Goal: Transaction & Acquisition: Purchase product/service

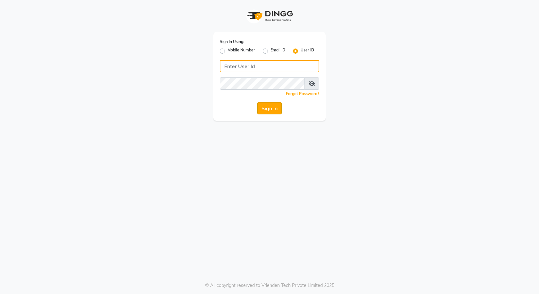
type input "e3591-01"
click at [273, 105] on button "Sign In" at bounding box center [269, 108] width 24 height 12
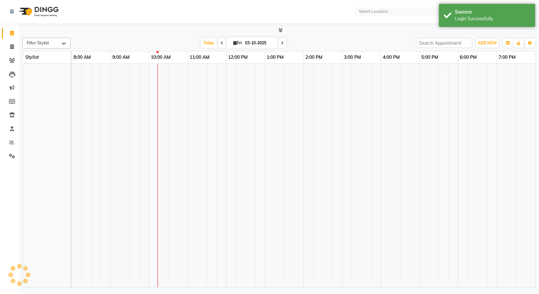
select select "en"
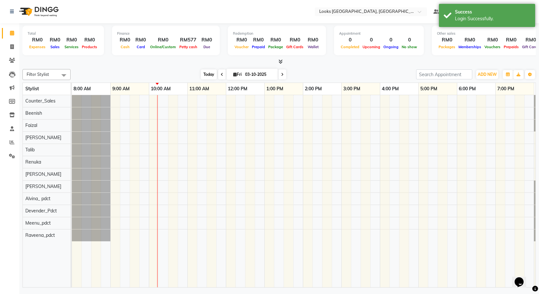
click at [211, 75] on span "Today" at bounding box center [209, 74] width 16 height 10
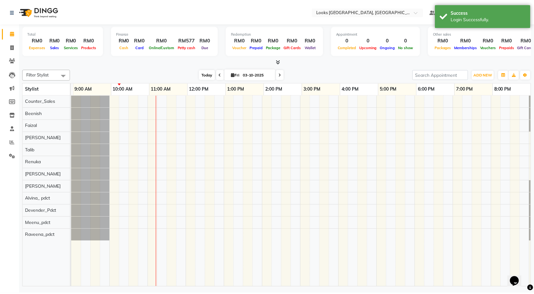
scroll to position [0, 37]
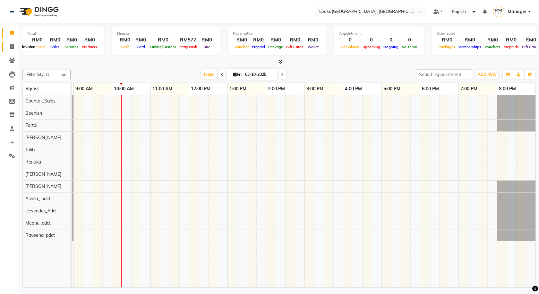
click at [12, 47] on icon at bounding box center [12, 46] width 4 height 5
select select "service"
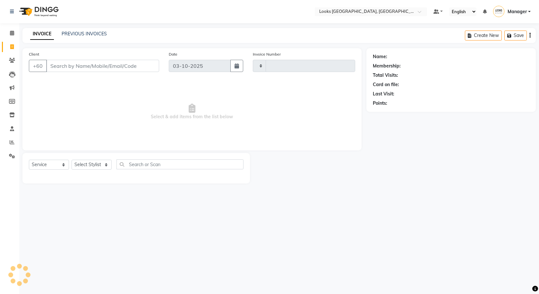
type input "1610"
select select "8109"
click at [97, 37] on div "INVOICE PREVIOUS INVOICES" at bounding box center [68, 33] width 92 height 7
click at [98, 36] on link "PREVIOUS INVOICES" at bounding box center [84, 34] width 45 height 6
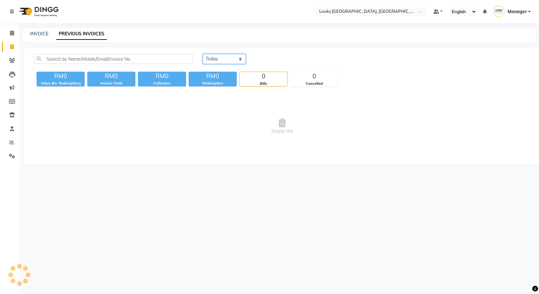
click at [221, 61] on select "Today Yesterday Custom Range" at bounding box center [224, 59] width 43 height 10
select select "yesterday"
click at [203, 54] on select "Today Yesterday Custom Range" at bounding box center [224, 59] width 43 height 10
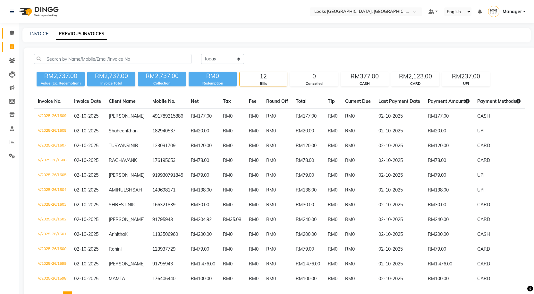
click at [14, 37] on link "Calendar" at bounding box center [9, 33] width 15 height 11
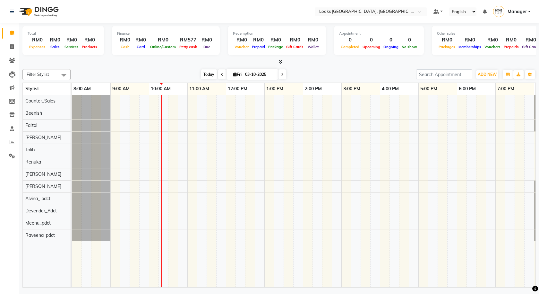
click at [212, 75] on span "Today" at bounding box center [209, 74] width 16 height 10
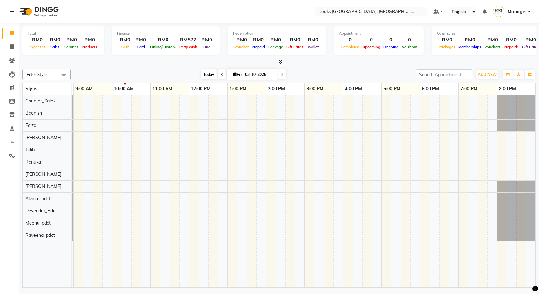
click at [201, 77] on span "Today" at bounding box center [209, 74] width 16 height 10
click at [203, 71] on span "Today" at bounding box center [209, 74] width 16 height 10
click at [206, 71] on span "Today" at bounding box center [209, 74] width 16 height 10
click at [7, 46] on span at bounding box center [11, 46] width 11 height 7
select select "8109"
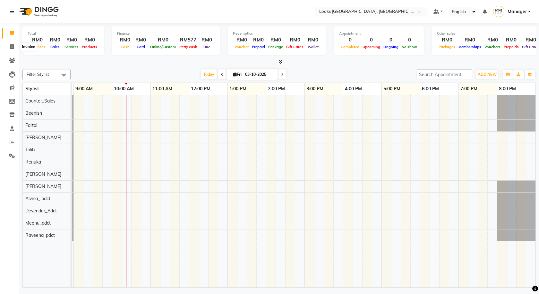
select select "service"
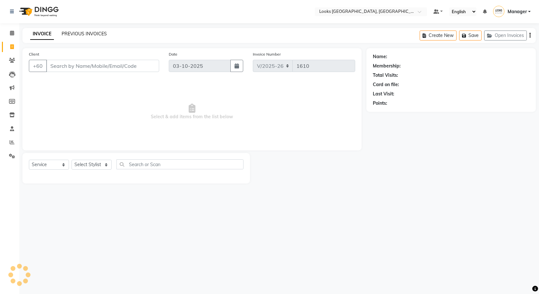
click at [77, 33] on link "PREVIOUS INVOICES" at bounding box center [84, 34] width 45 height 6
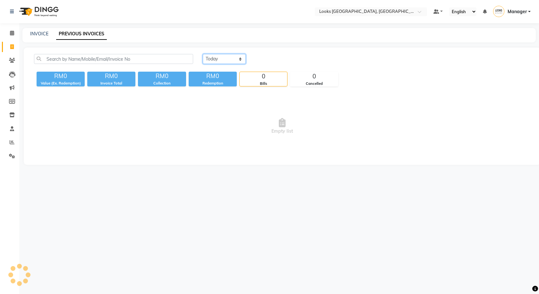
click at [213, 56] on select "Today Yesterday Custom Range" at bounding box center [224, 59] width 43 height 10
select select "yesterday"
click at [203, 54] on select "Today Yesterday Custom Range" at bounding box center [224, 59] width 43 height 10
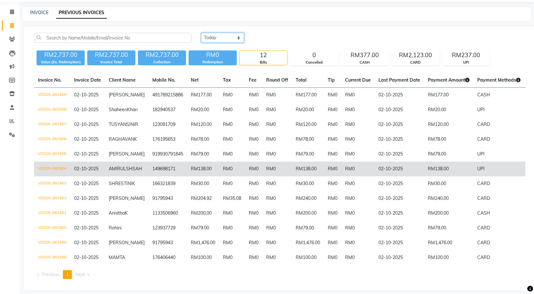
scroll to position [58, 0]
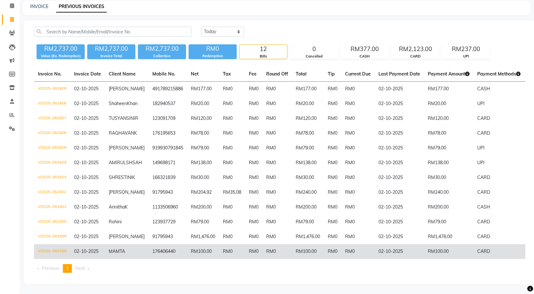
click at [317, 250] on td "RM100.00" at bounding box center [308, 251] width 32 height 15
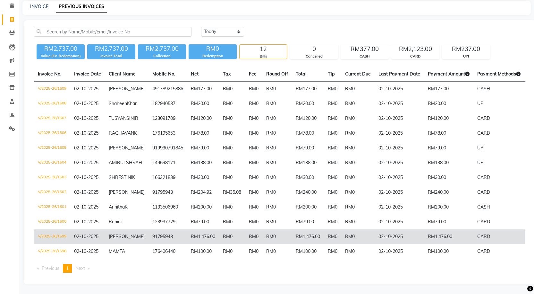
click at [334, 229] on td "RM0" at bounding box center [332, 236] width 17 height 15
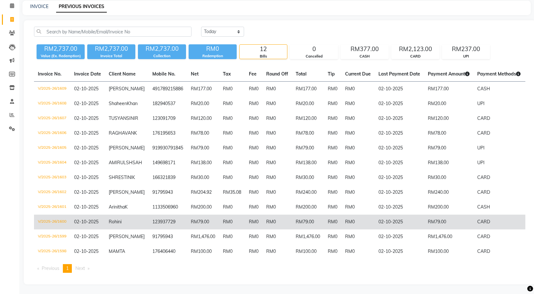
click at [263, 214] on td "RM0" at bounding box center [278, 221] width 30 height 15
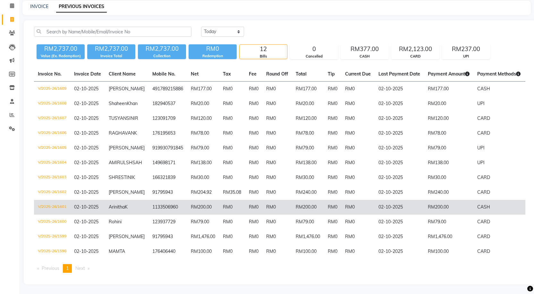
click at [263, 200] on td "RM0" at bounding box center [278, 207] width 30 height 15
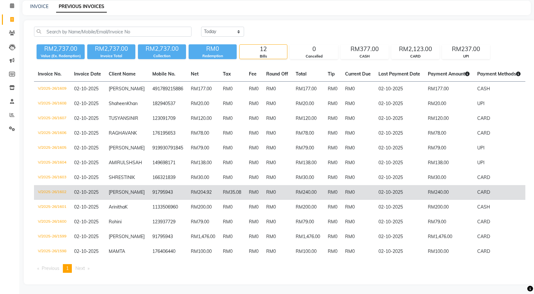
click at [245, 185] on td "RM0" at bounding box center [253, 192] width 17 height 15
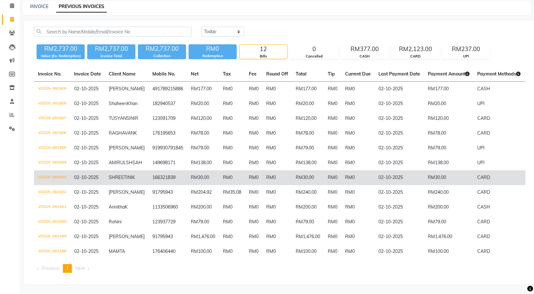
click at [247, 170] on td "RM0" at bounding box center [253, 177] width 17 height 15
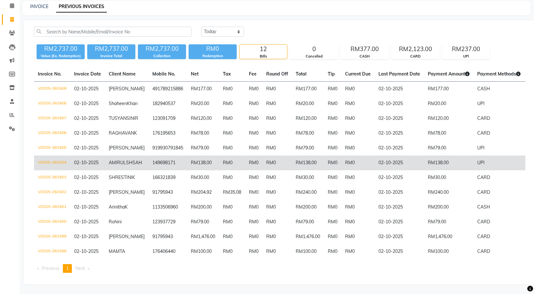
click at [297, 155] on td "RM138.00" at bounding box center [308, 162] width 32 height 15
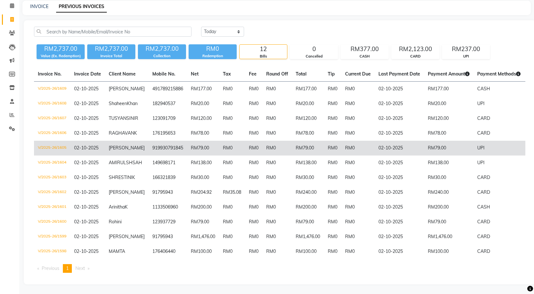
click at [281, 141] on td "RM0" at bounding box center [278, 148] width 30 height 15
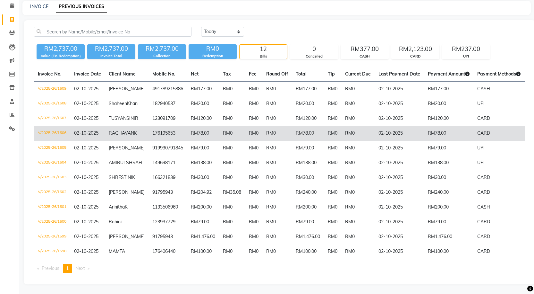
click at [179, 126] on td "176195653" at bounding box center [168, 133] width 39 height 15
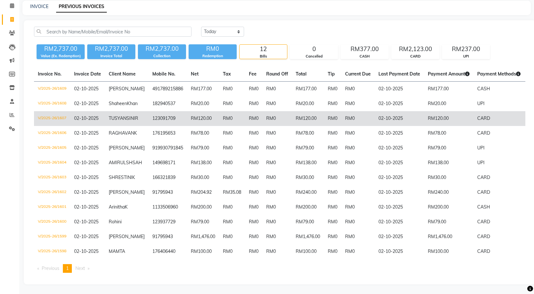
click at [314, 111] on td "RM120.00" at bounding box center [308, 118] width 32 height 15
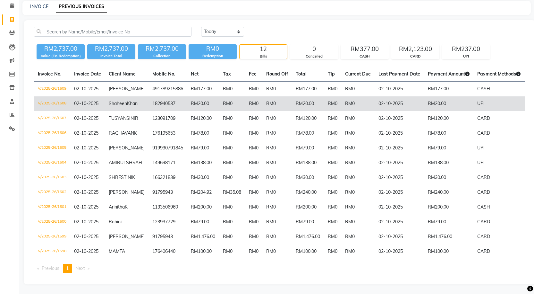
click at [238, 96] on td "RM0" at bounding box center [232, 103] width 26 height 15
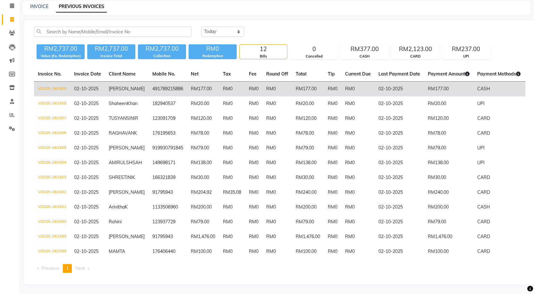
click at [149, 82] on td "491789215886" at bounding box center [168, 89] width 39 height 15
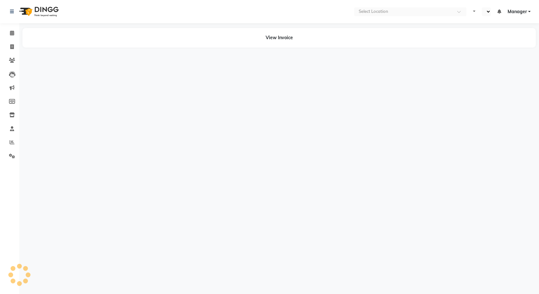
select select "en"
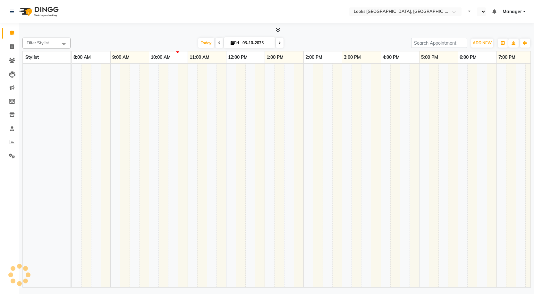
select select "en"
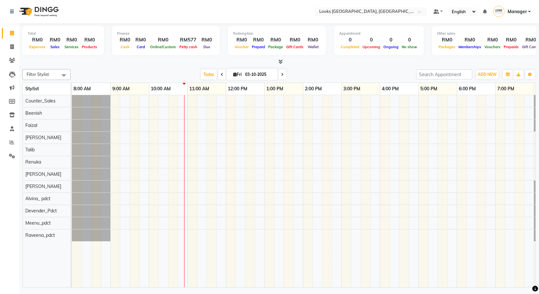
click at [14, 53] on li "Invoice" at bounding box center [9, 47] width 19 height 14
click at [12, 51] on link "Invoice" at bounding box center [9, 47] width 15 height 11
select select "service"
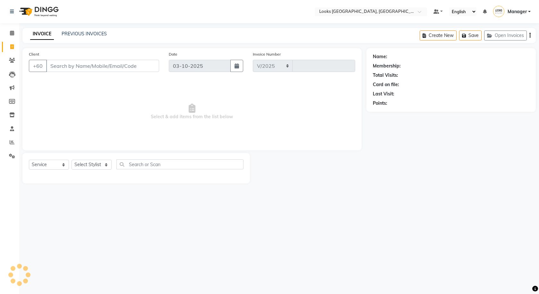
select select "8109"
type input "1610"
click at [17, 155] on span at bounding box center [11, 155] width 11 height 7
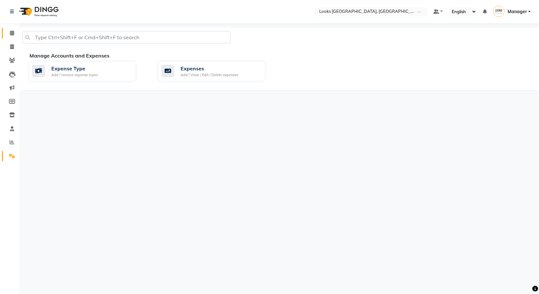
click at [8, 32] on span at bounding box center [11, 33] width 11 height 7
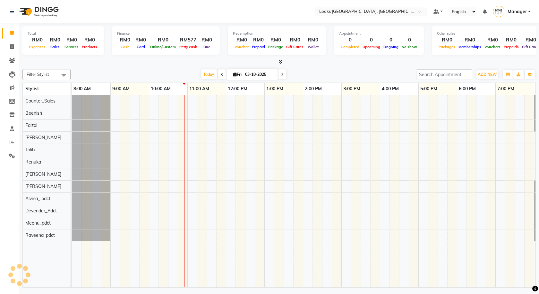
scroll to position [0, 37]
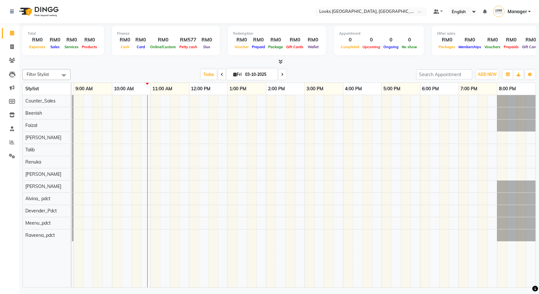
click at [279, 59] on span at bounding box center [279, 61] width 7 height 7
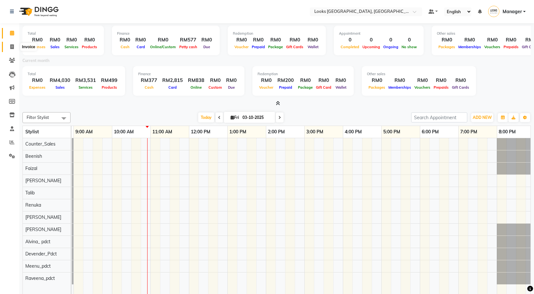
click at [8, 48] on span at bounding box center [11, 46] width 11 height 7
select select "service"
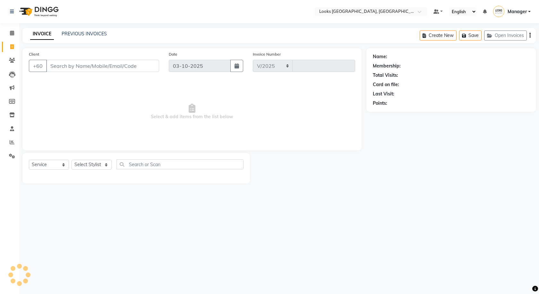
select select "8109"
type input "1610"
click at [65, 32] on link "PREVIOUS INVOICES" at bounding box center [84, 34] width 45 height 6
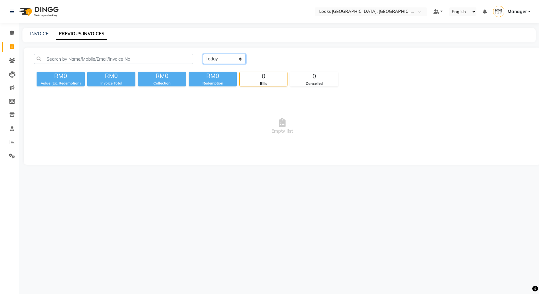
click at [213, 60] on select "Today Yesterday Custom Range" at bounding box center [224, 59] width 43 height 10
select select "range"
click at [203, 54] on select "Today Yesterday Custom Range" at bounding box center [224, 59] width 43 height 10
click at [258, 60] on input "03-10-2025" at bounding box center [276, 59] width 45 height 9
select select "10"
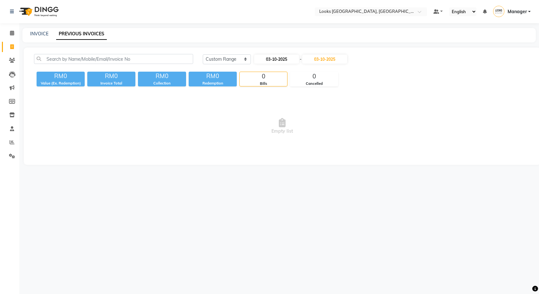
select select "2025"
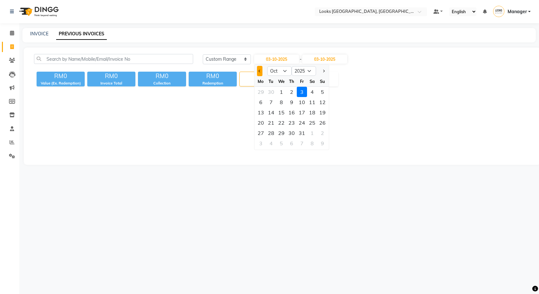
click at [259, 74] on button "Previous month" at bounding box center [259, 71] width 5 height 10
select select "9"
click at [260, 91] on div "1" at bounding box center [261, 92] width 10 height 10
type input "01-09-2025"
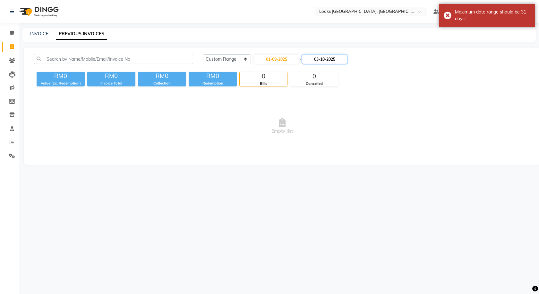
click at [331, 58] on input "03-10-2025" at bounding box center [324, 59] width 45 height 9
select select "10"
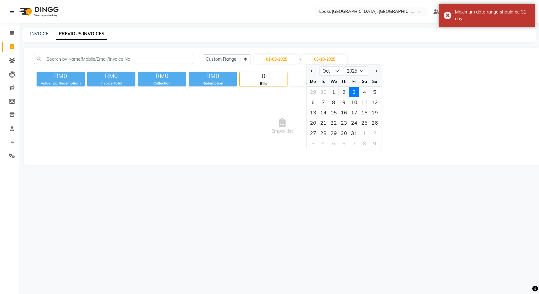
click at [343, 91] on div "2" at bounding box center [344, 92] width 10 height 10
type input "02-10-2025"
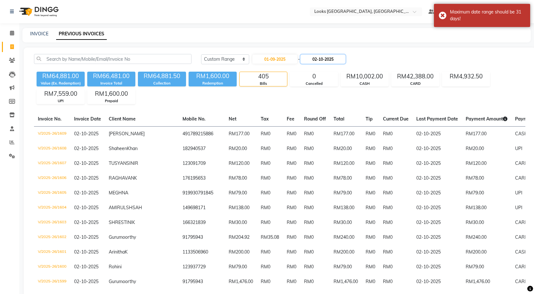
click at [318, 56] on input "02-10-2025" at bounding box center [323, 59] width 45 height 9
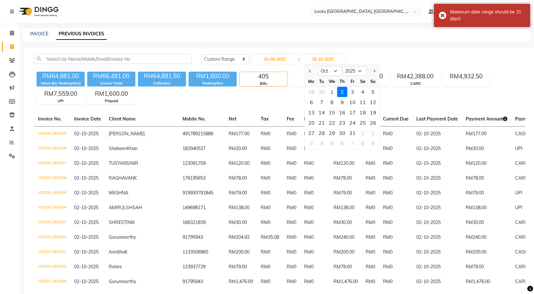
click at [307, 70] on div at bounding box center [311, 71] width 13 height 10
click at [309, 69] on button "Previous month" at bounding box center [310, 71] width 5 height 10
select select "9"
click at [320, 90] on div "2" at bounding box center [322, 92] width 10 height 10
type input "02-09-2025"
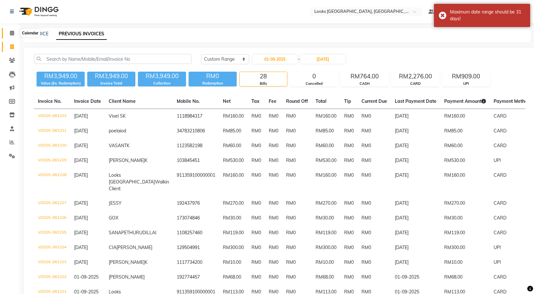
click at [12, 34] on icon at bounding box center [12, 32] width 4 height 5
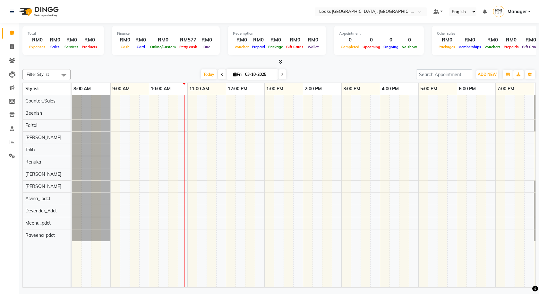
click at [281, 64] on icon at bounding box center [281, 61] width 4 height 5
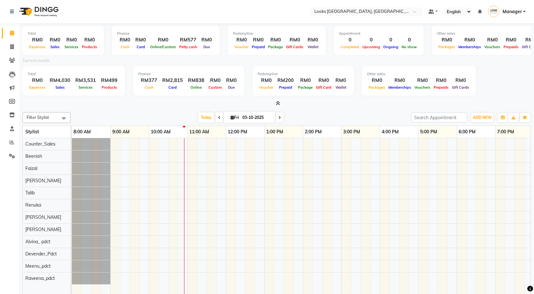
click at [277, 106] on span at bounding box center [276, 103] width 7 height 7
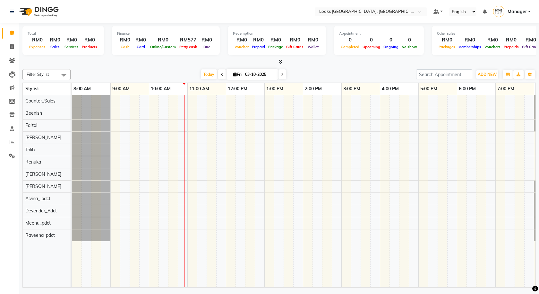
click at [19, 48] on li "Invoice" at bounding box center [9, 47] width 19 height 14
click at [11, 46] on icon at bounding box center [12, 46] width 4 height 5
select select "service"
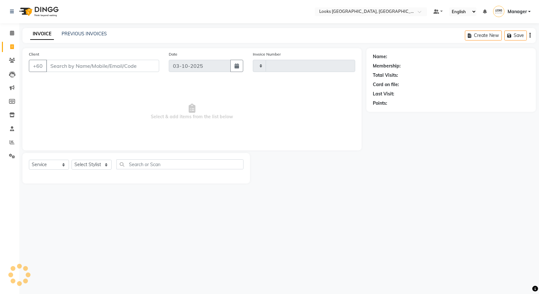
type input "1610"
select select "8109"
click at [504, 39] on button "Open Invoices" at bounding box center [505, 35] width 43 height 10
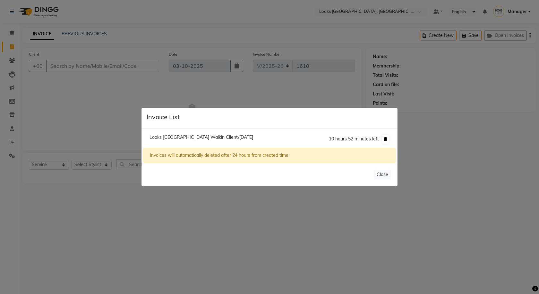
click at [386, 139] on icon at bounding box center [386, 139] width 4 height 4
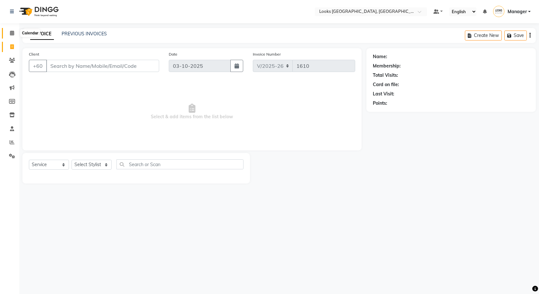
click at [9, 33] on span at bounding box center [11, 33] width 11 height 7
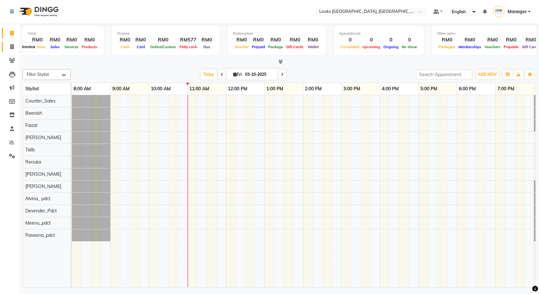
click at [10, 47] on icon at bounding box center [12, 46] width 4 height 5
select select "service"
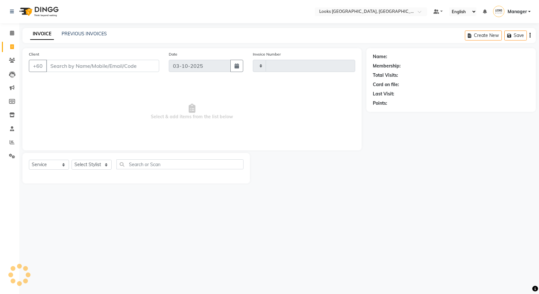
type input "1610"
select select "8109"
click at [77, 35] on link "PREVIOUS INVOICES" at bounding box center [84, 34] width 45 height 6
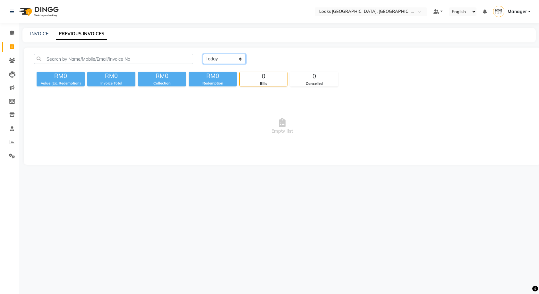
click at [228, 59] on select "Today Yesterday Custom Range" at bounding box center [224, 59] width 43 height 10
select select "yesterday"
click at [203, 54] on select "Today Yesterday Custom Range" at bounding box center [224, 59] width 43 height 10
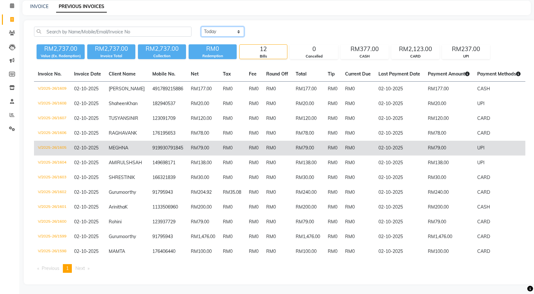
scroll to position [58, 0]
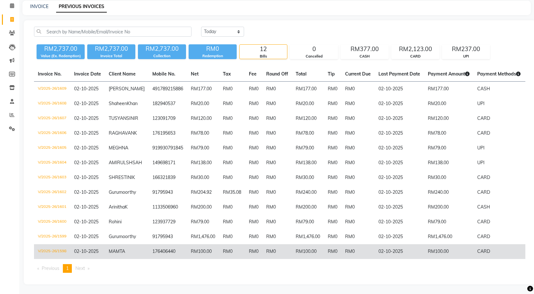
click at [311, 247] on td "RM100.00" at bounding box center [308, 251] width 32 height 15
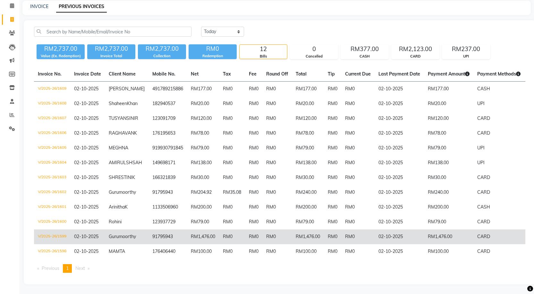
click at [238, 234] on td "RM0" at bounding box center [232, 236] width 26 height 15
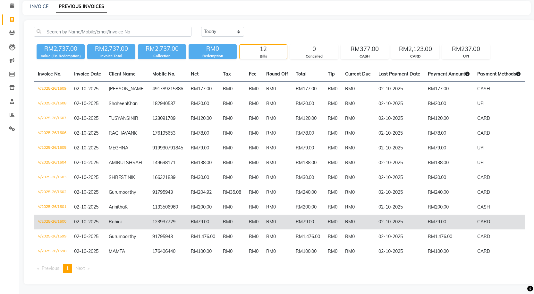
click at [284, 221] on td "RM0" at bounding box center [278, 221] width 30 height 15
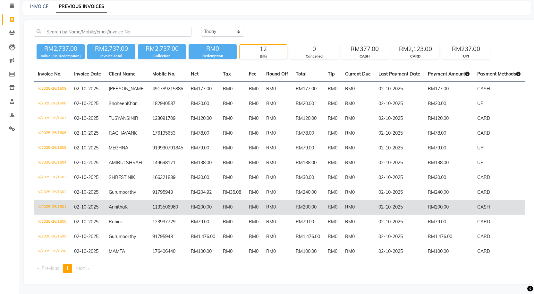
click at [324, 200] on td "RM0" at bounding box center [332, 207] width 17 height 15
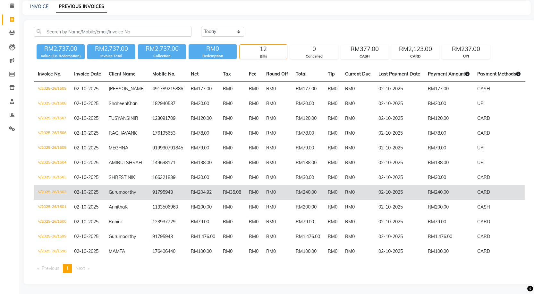
click at [267, 193] on td "RM0" at bounding box center [278, 192] width 30 height 15
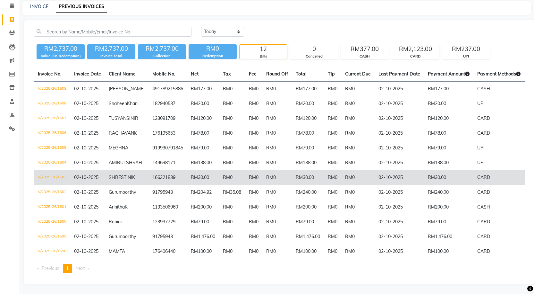
click at [346, 170] on td "RM0" at bounding box center [358, 177] width 33 height 15
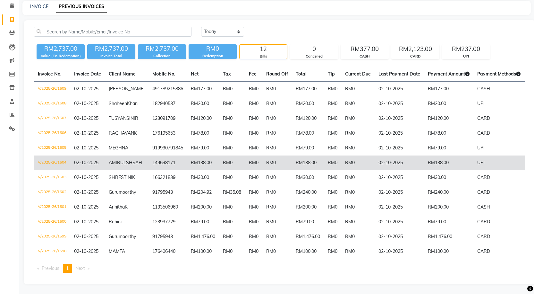
click at [342, 155] on td "RM0" at bounding box center [358, 162] width 33 height 15
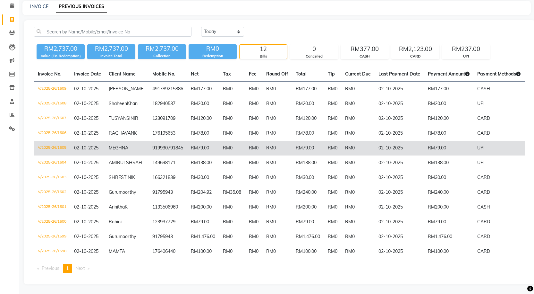
click at [251, 141] on td "RM0" at bounding box center [253, 148] width 17 height 15
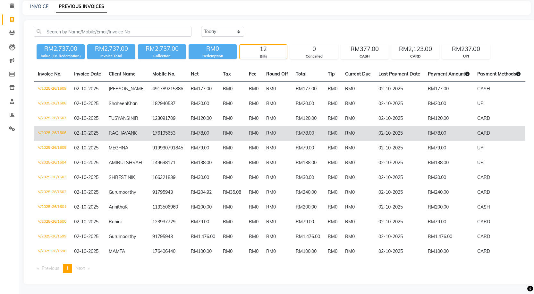
click at [256, 126] on td "RM0" at bounding box center [253, 133] width 17 height 15
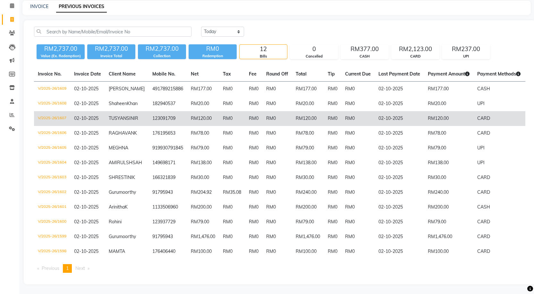
click at [248, 111] on td "RM0" at bounding box center [253, 118] width 17 height 15
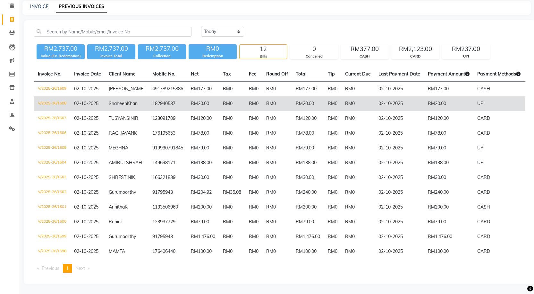
click at [250, 96] on td "RM0" at bounding box center [253, 103] width 17 height 15
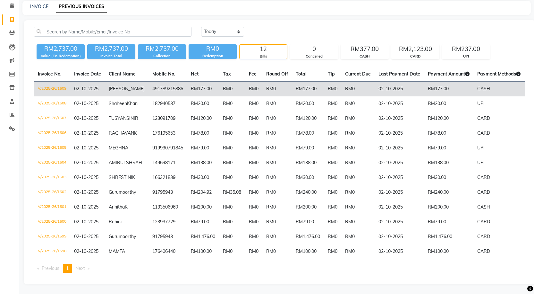
click at [194, 82] on td "RM177.00" at bounding box center [203, 89] width 32 height 15
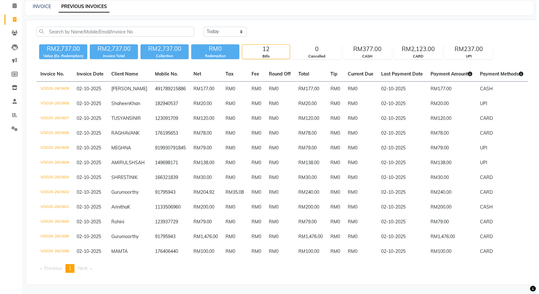
scroll to position [0, 0]
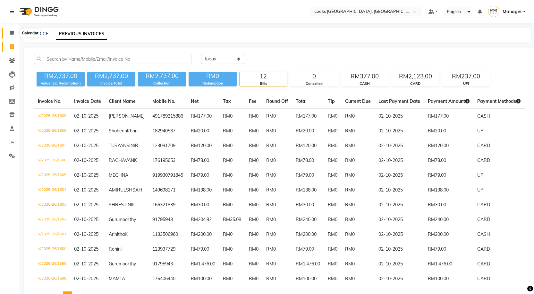
click at [17, 31] on span at bounding box center [11, 33] width 11 height 7
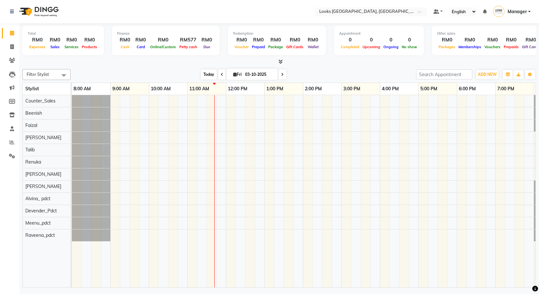
click at [201, 72] on span "Today" at bounding box center [209, 74] width 16 height 10
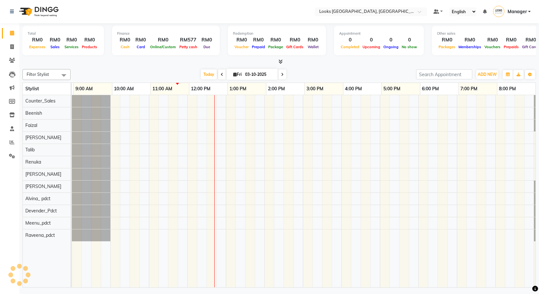
scroll to position [0, 37]
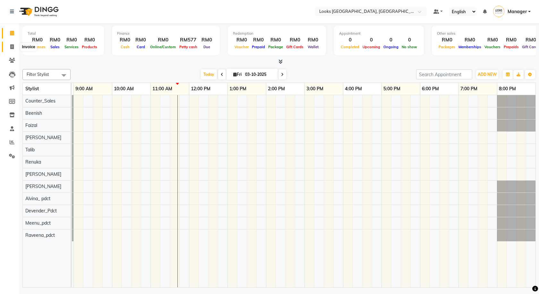
click at [8, 48] on span at bounding box center [11, 46] width 11 height 7
select select "service"
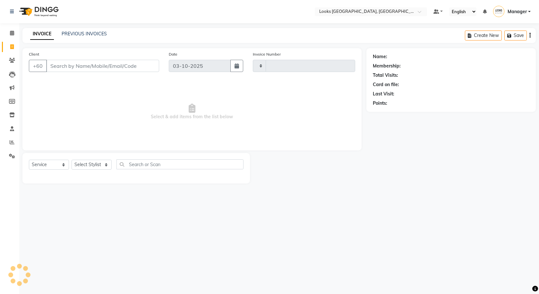
type input "1610"
select select "8109"
click at [224, 261] on div "Select Location × Looks Kuala Lumpur, Malaysia Default Panel My Panel English E…" at bounding box center [269, 147] width 539 height 294
click at [13, 36] on span at bounding box center [11, 33] width 11 height 7
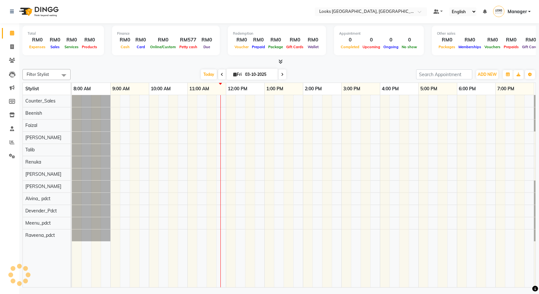
click at [200, 76] on div "Today Fri 03-10-2025" at bounding box center [243, 75] width 87 height 10
click at [204, 72] on span "Today" at bounding box center [209, 74] width 16 height 10
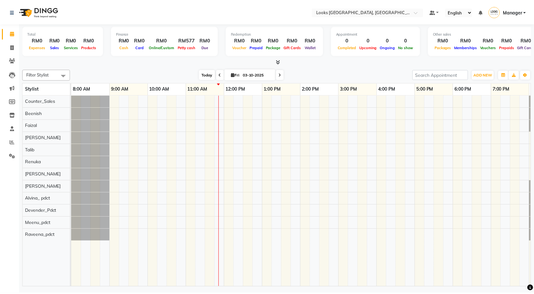
scroll to position [0, 37]
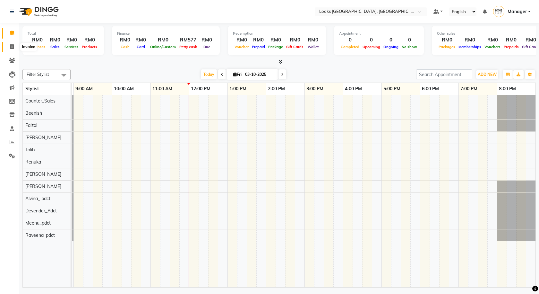
click at [7, 48] on span at bounding box center [11, 46] width 11 height 7
select select "service"
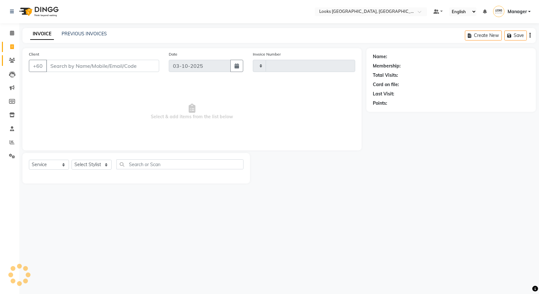
type input "1610"
select select "8109"
click at [101, 166] on select "Select Stylist Alvina_ pdct Awaiz_Mgr Beenish Counter_Sales Cynthia_pdct Devend…" at bounding box center [92, 165] width 40 height 10
select select "75537"
click at [72, 160] on select "Select Stylist Alvina_ pdct Awaiz_Mgr Beenish Counter_Sales Cynthia_pdct Devend…" at bounding box center [92, 165] width 40 height 10
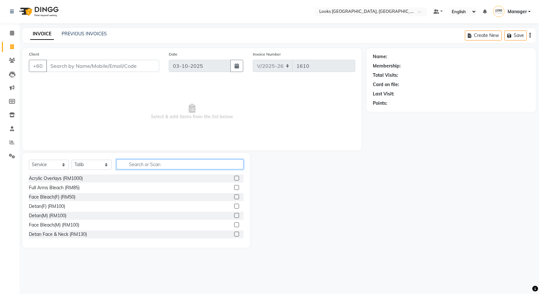
click at [140, 164] on input "text" at bounding box center [180, 164] width 127 height 10
type input "cut"
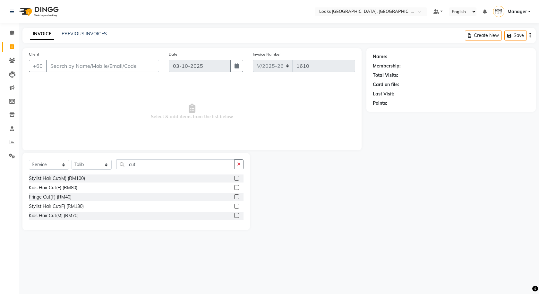
click at [235, 179] on label at bounding box center [236, 178] width 5 height 5
click at [235, 179] on input "checkbox" at bounding box center [236, 178] width 4 height 4
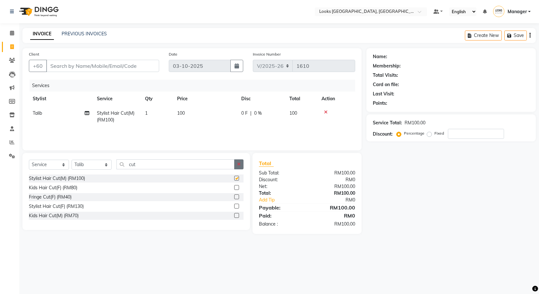
checkbox input "false"
click at [240, 164] on icon "button" at bounding box center [239, 164] width 4 height 4
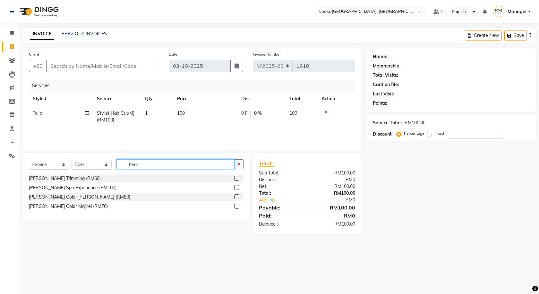
type input "bear"
click at [237, 179] on label at bounding box center [236, 178] width 5 height 5
click at [237, 179] on input "checkbox" at bounding box center [236, 178] width 4 height 4
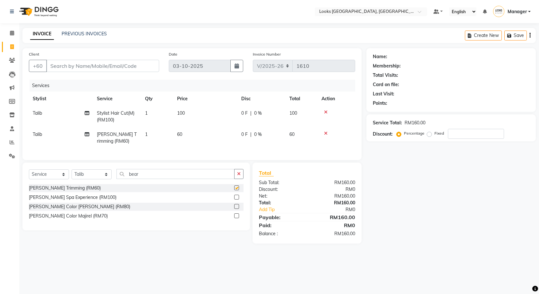
checkbox input "false"
click at [89, 179] on select "Select Stylist Alvina_ pdct Awaiz_Mgr Beenish Counter_Sales Cynthia_pdct Devend…" at bounding box center [92, 174] width 40 height 10
select select "75536"
click at [72, 174] on select "Select Stylist Alvina_ pdct Awaiz_Mgr Beenish Counter_Sales Cynthia_pdct Devend…" at bounding box center [92, 174] width 40 height 10
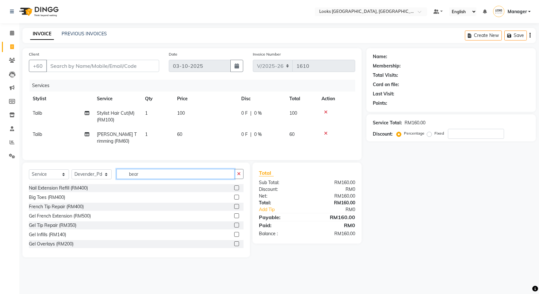
click at [156, 176] on input "bear" at bounding box center [176, 174] width 118 height 10
click at [238, 176] on icon "button" at bounding box center [239, 173] width 4 height 4
type input "head mas"
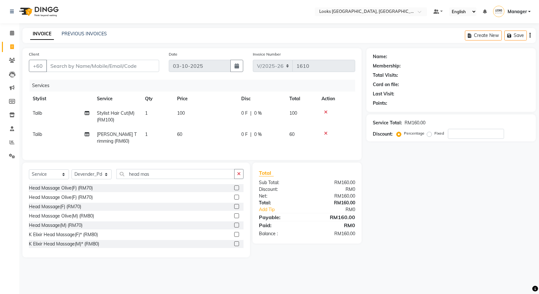
click at [234, 227] on label at bounding box center [236, 224] width 5 height 5
click at [234, 227] on input "checkbox" at bounding box center [236, 225] width 4 height 4
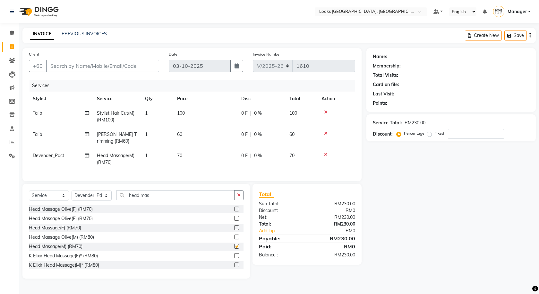
checkbox input "false"
click at [247, 114] on span "0 F" at bounding box center [244, 113] width 6 height 7
select select "75537"
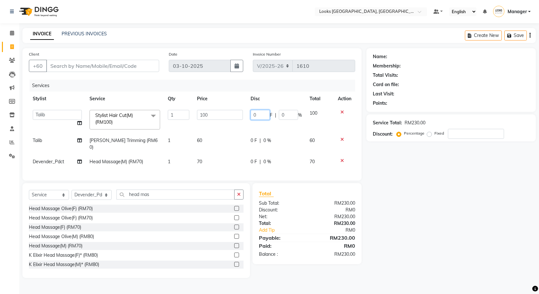
drag, startPoint x: 258, startPoint y: 114, endPoint x: 233, endPoint y: 118, distance: 25.8
click at [233, 118] on tr "Alvina_ pdct Awaiz_Mgr Beenish Counter_Sales Cynthia_pdct Devender_Pdct Faizal …" at bounding box center [192, 119] width 326 height 27
type input "41"
click at [259, 140] on td "0 F | 0 %" at bounding box center [276, 143] width 59 height 21
select select "75537"
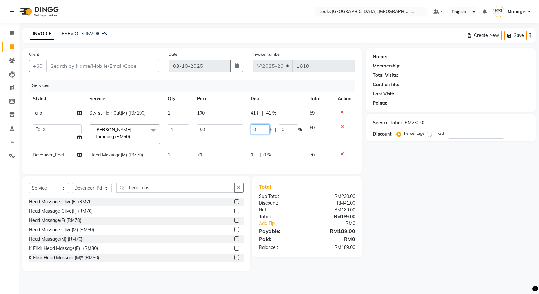
drag, startPoint x: 251, startPoint y: 131, endPoint x: 245, endPoint y: 129, distance: 6.0
click at [243, 130] on tr "Alvina_ pdct Awaiz_Mgr Beenish Counter_Sales Cynthia_pdct Devender_Pdct Faizal …" at bounding box center [192, 133] width 326 height 27
type input "21"
click at [257, 154] on div "0 F | 0 %" at bounding box center [276, 155] width 51 height 7
select select "75536"
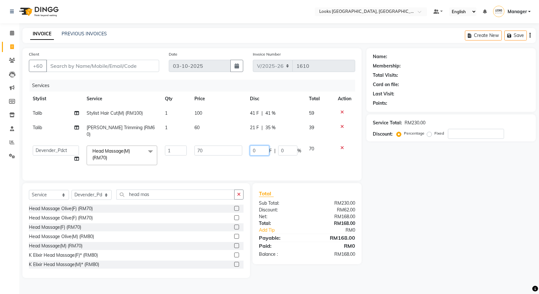
drag, startPoint x: 257, startPoint y: 146, endPoint x: 241, endPoint y: 146, distance: 16.4
click at [241, 146] on tr "Alvina_ pdct Awaiz_Mgr Beenish Counter_Sales Cynthia_pdct Devender_Pdct Faizal …" at bounding box center [192, 155] width 326 height 27
type input "11"
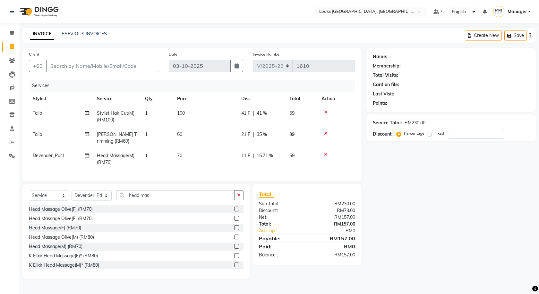
click at [405, 205] on div "Name: Membership: Total Visits: Card on file: Last Visit: Points: Service Total…" at bounding box center [454, 163] width 174 height 230
click at [126, 64] on input "Client" at bounding box center [102, 66] width 113 height 12
type input "1"
type input "0"
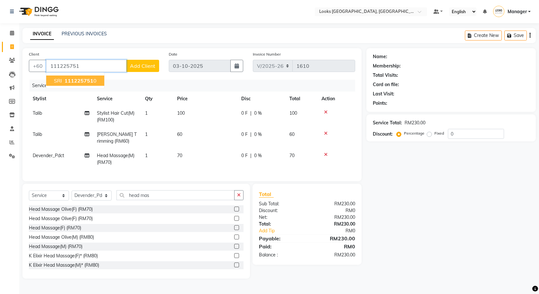
click at [80, 79] on span "111225751" at bounding box center [79, 80] width 29 height 6
type input "1112257510"
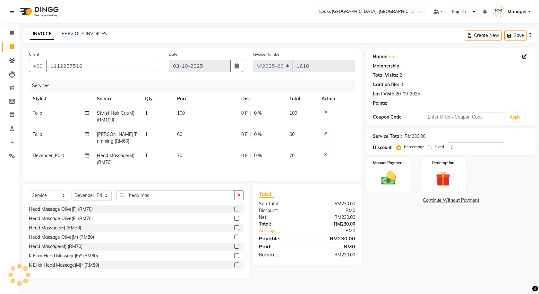
select select "1: Object"
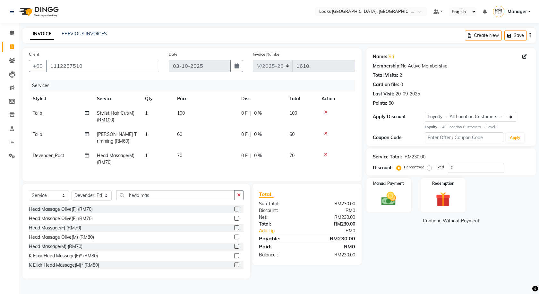
click at [251, 116] on span "|" at bounding box center [250, 113] width 1 height 7
select select "75537"
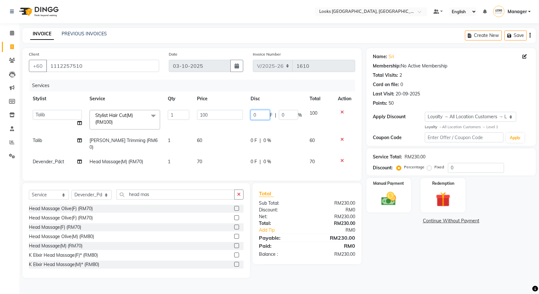
drag, startPoint x: 263, startPoint y: 117, endPoint x: 244, endPoint y: 115, distance: 18.4
click at [244, 115] on tr "Alvina_ pdct Awaiz_Mgr Beenish Counter_Sales Cynthia_pdct Devender_Pdct Faizal …" at bounding box center [192, 119] width 326 height 27
type input "41"
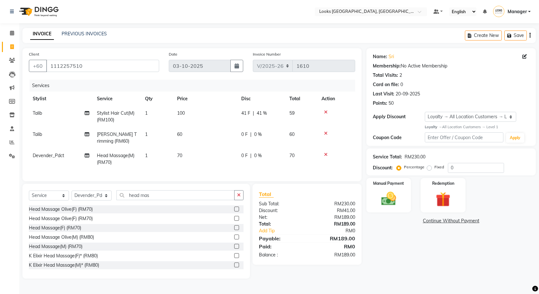
click at [251, 137] on td "0 F | 0 %" at bounding box center [262, 137] width 48 height 21
select select "75537"
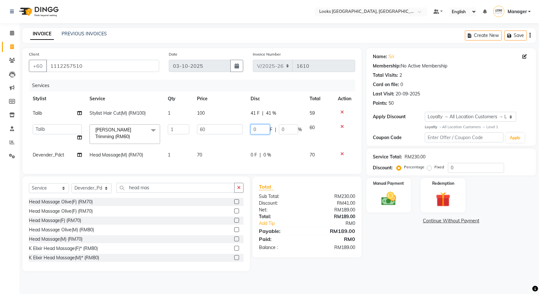
drag, startPoint x: 259, startPoint y: 130, endPoint x: 241, endPoint y: 125, distance: 18.7
click at [241, 125] on tr "Alvina_ pdct Awaiz_Mgr Beenish Counter_Sales Cynthia_pdct Devender_Pdct Faizal …" at bounding box center [192, 133] width 326 height 27
type input "21"
click at [254, 154] on div "0 F | 0 %" at bounding box center [276, 155] width 51 height 7
select select "75536"
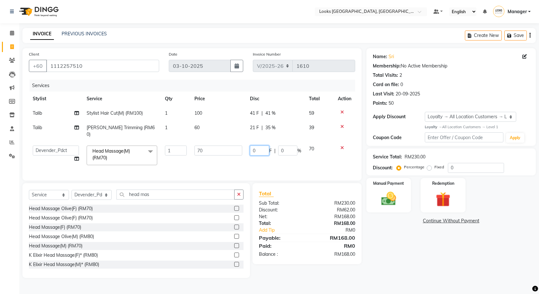
drag, startPoint x: 260, startPoint y: 143, endPoint x: 245, endPoint y: 142, distance: 14.9
click at [245, 142] on tr "Alvina_ pdct Awaiz_Mgr Beenish Counter_Sales Cynthia_pdct Devender_Pdct Faizal …" at bounding box center [192, 155] width 326 height 27
type input "2"
type input "11"
click at [377, 231] on div "Name: Sri Membership: No Active Membership Total Visits: 2 Card on file: 0 Last…" at bounding box center [454, 163] width 174 height 230
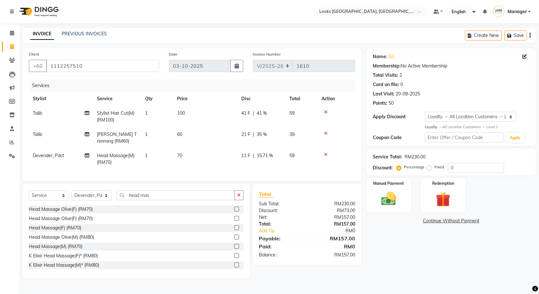
click at [401, 177] on div "Name: Sri Membership: No Active Membership Total Visits: 2 Card on file: 0 Last…" at bounding box center [454, 163] width 174 height 230
click at [391, 185] on label "Manual Payment" at bounding box center [389, 183] width 32 height 6
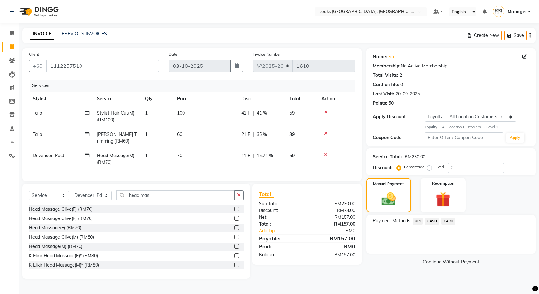
click at [448, 221] on span "CARD" at bounding box center [449, 220] width 14 height 7
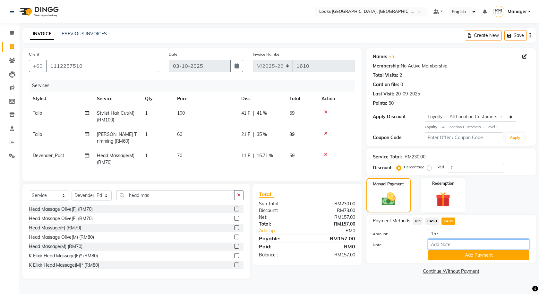
click at [448, 241] on input "Note:" at bounding box center [478, 244] width 101 height 10
type input "0355"
click at [449, 250] on button "Add Payment" at bounding box center [478, 255] width 101 height 10
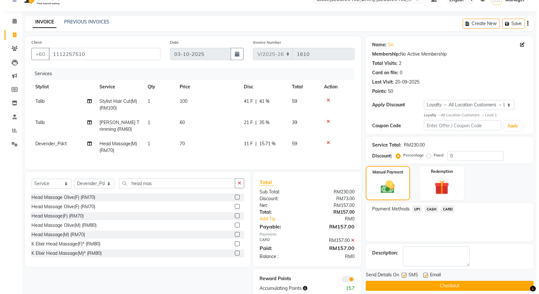
scroll to position [30, 0]
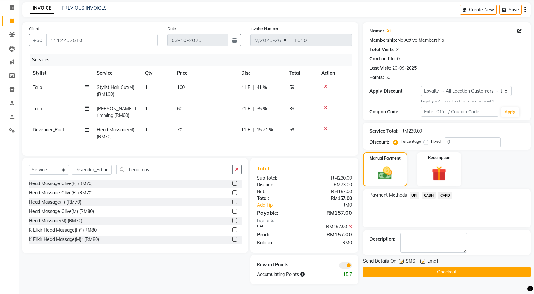
click at [348, 264] on span at bounding box center [345, 265] width 13 height 6
click at [352, 266] on input "checkbox" at bounding box center [352, 266] width 0 height 0
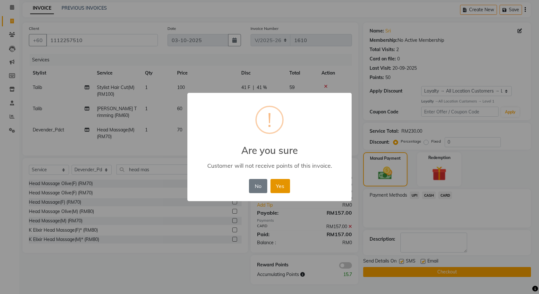
click at [280, 183] on button "Yes" at bounding box center [281, 186] width 20 height 14
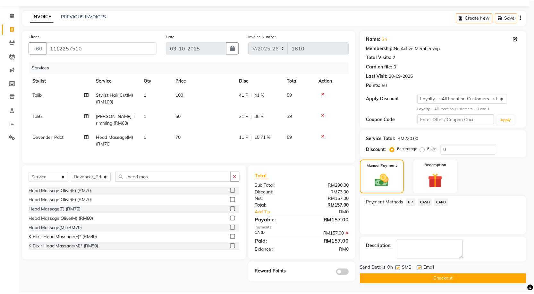
scroll to position [21, 0]
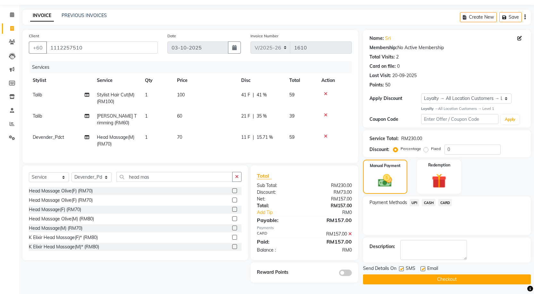
click at [463, 274] on button "Checkout" at bounding box center [447, 279] width 168 height 10
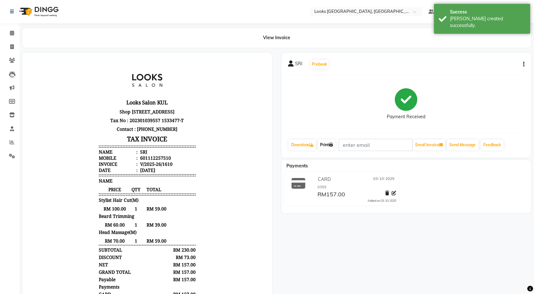
click at [328, 144] on link "Print" at bounding box center [327, 144] width 18 height 11
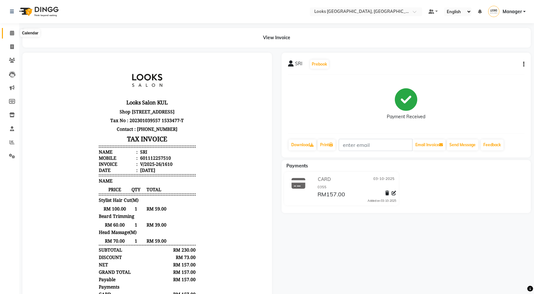
click at [15, 30] on span at bounding box center [11, 33] width 11 height 7
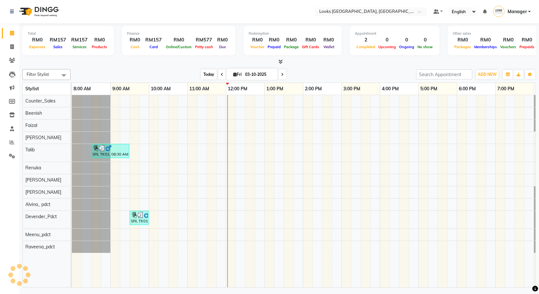
click at [204, 73] on span "Today" at bounding box center [209, 74] width 16 height 10
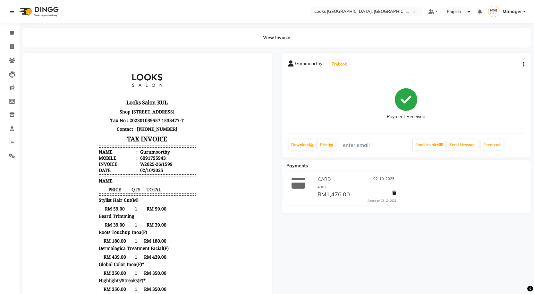
click at [523, 65] on button "button" at bounding box center [523, 64] width 4 height 7
click at [495, 68] on div "Edit Item Staff" at bounding box center [492, 68] width 44 height 8
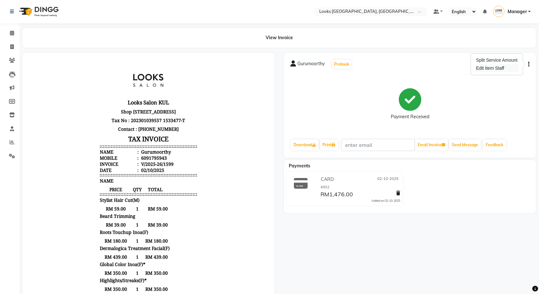
select select
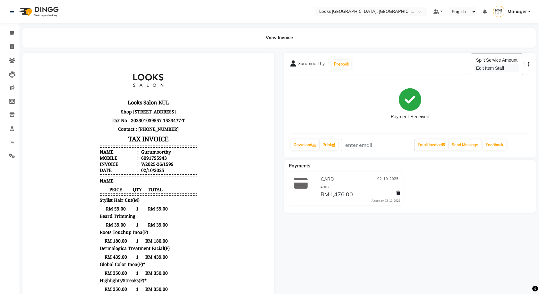
select select
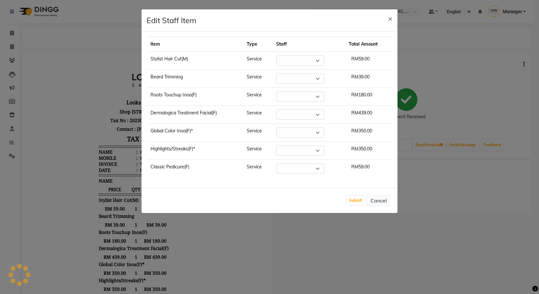
select select "75497"
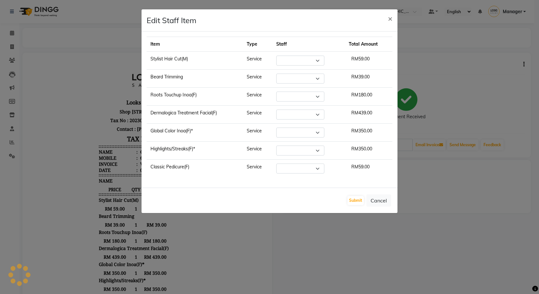
select select "75497"
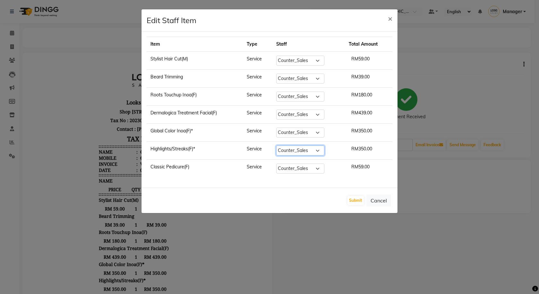
click at [307, 152] on select "Select Alvina_ pdct Awaiz_Mgr Beenish Counter_Sales Cynthia_pdct Devender_Pdct …" at bounding box center [300, 150] width 48 height 10
select select "89277"
click at [277, 145] on select "Select Alvina_ pdct Awaiz_Mgr Beenish Counter_Sales Cynthia_pdct Devender_Pdct …" at bounding box center [300, 150] width 48 height 10
click at [302, 130] on select "Select Alvina_ pdct Awaiz_Mgr Beenish Counter_Sales Cynthia_pdct Devender_Pdct …" at bounding box center [300, 132] width 48 height 10
select select "89277"
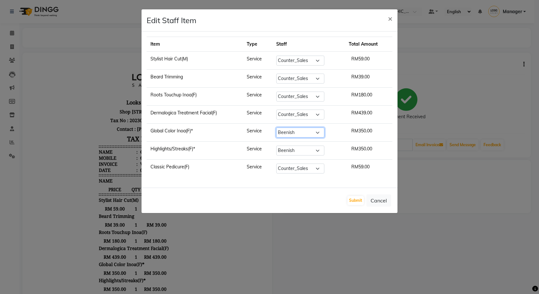
click at [277, 127] on select "Select Alvina_ pdct Awaiz_Mgr Beenish Counter_Sales Cynthia_pdct Devender_Pdct …" at bounding box center [300, 132] width 48 height 10
click at [303, 169] on select "Select Alvina_ pdct Awaiz_Mgr Beenish Counter_Sales Cynthia_pdct Devender_Pdct …" at bounding box center [300, 168] width 48 height 10
select select "92077"
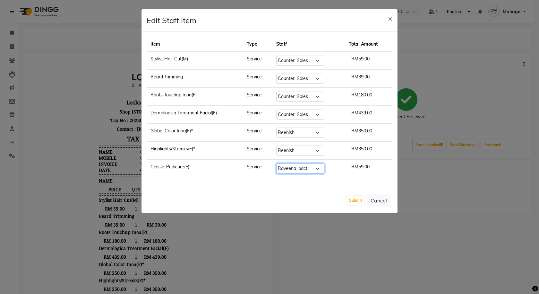
click at [277, 163] on select "Select Alvina_ pdct Awaiz_Mgr Beenish Counter_Sales Cynthia_pdct Devender_Pdct …" at bounding box center [300, 168] width 48 height 10
click at [353, 199] on button "Submit" at bounding box center [356, 200] width 16 height 9
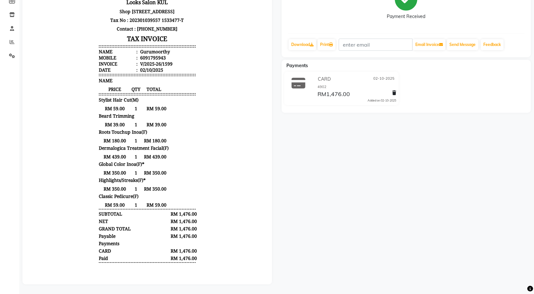
scroll to position [105, 0]
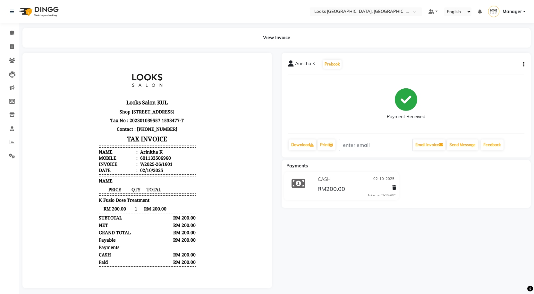
click at [523, 64] on button "button" at bounding box center [523, 64] width 4 height 7
click at [501, 64] on div "Split Service Amount" at bounding box center [492, 60] width 44 height 8
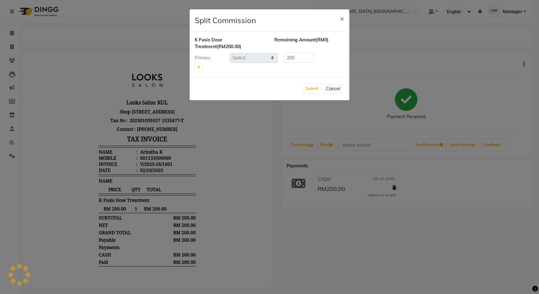
select select "75538"
click at [341, 21] on span "×" at bounding box center [342, 18] width 4 height 10
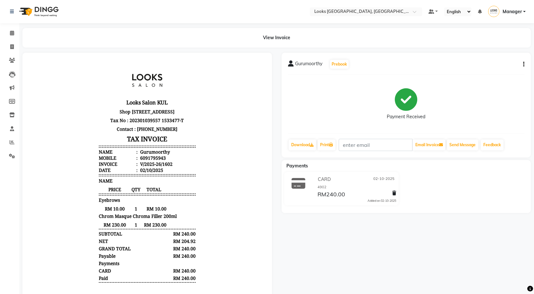
click at [523, 65] on button "button" at bounding box center [523, 64] width 4 height 7
click at [505, 66] on div "Edit Item Staff" at bounding box center [492, 68] width 44 height 8
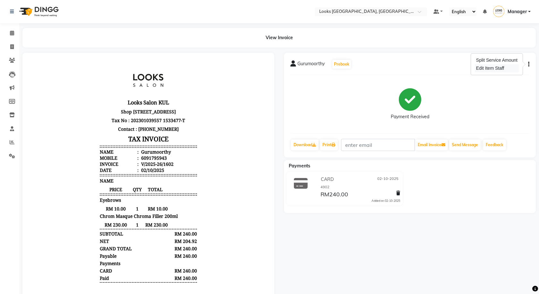
select select "89277"
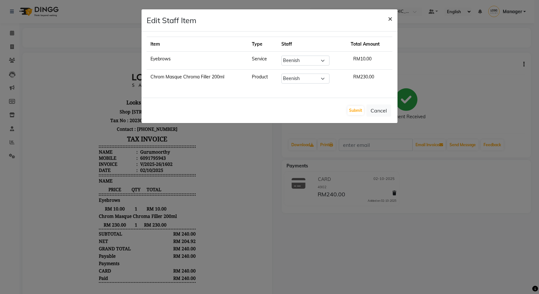
click at [389, 21] on span "×" at bounding box center [390, 18] width 4 height 10
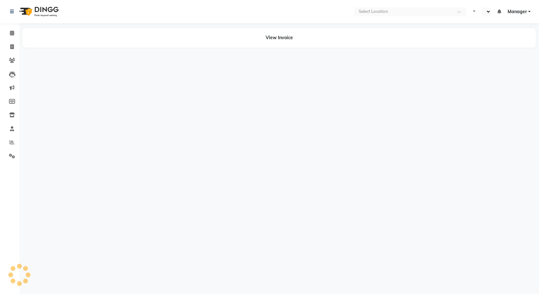
select select "en"
